Goal: Information Seeking & Learning: Learn about a topic

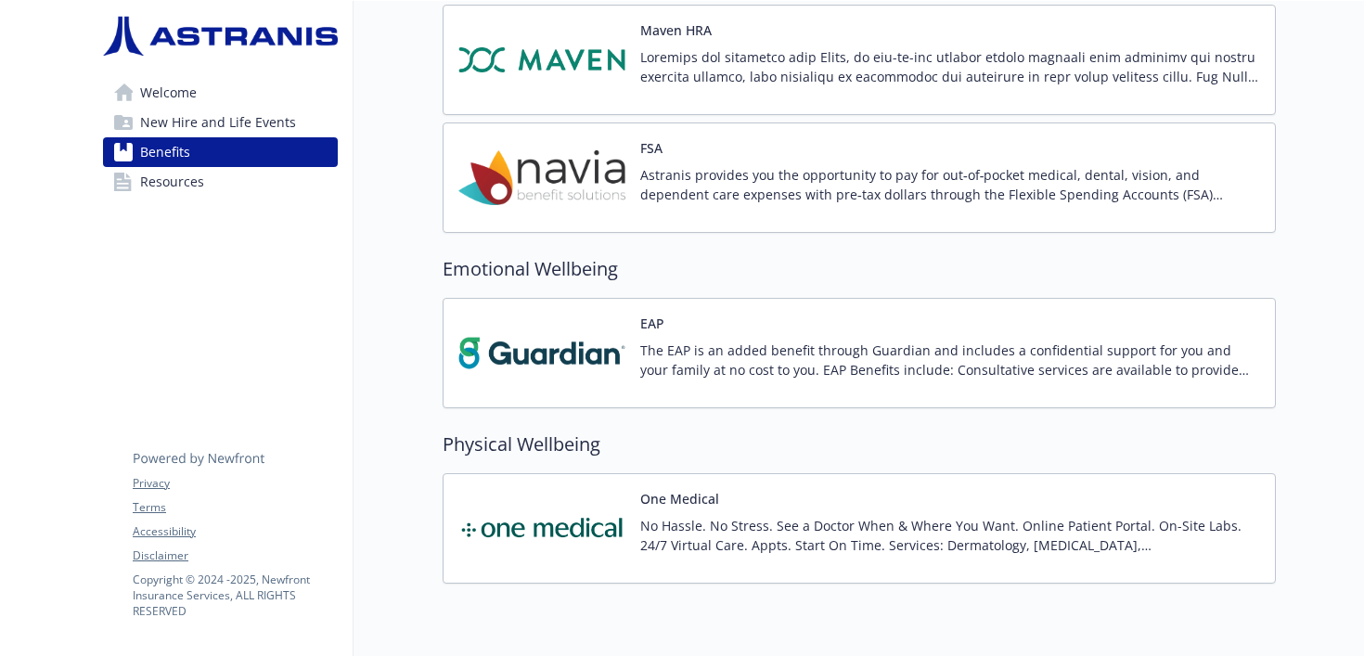
scroll to position [1860, 0]
